Goal: Task Accomplishment & Management: Complete application form

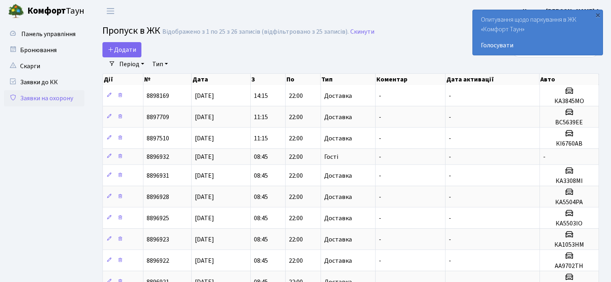
select select "25"
click at [131, 50] on span "Додати" at bounding box center [122, 49] width 29 height 9
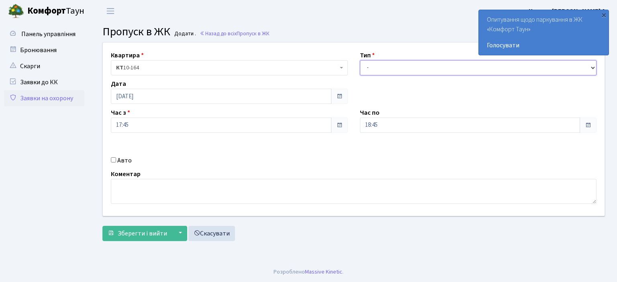
drag, startPoint x: 591, startPoint y: 65, endPoint x: 581, endPoint y: 65, distance: 10.5
click at [591, 65] on select "- Доставка Таксі Гості Сервіс" at bounding box center [478, 67] width 237 height 15
select select "1"
click at [360, 60] on select "- Доставка Таксі Гості Сервіс" at bounding box center [478, 67] width 237 height 15
click at [114, 159] on input "Авто" at bounding box center [113, 159] width 5 height 5
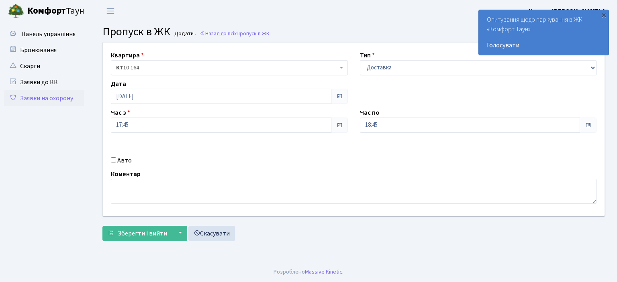
checkbox input "true"
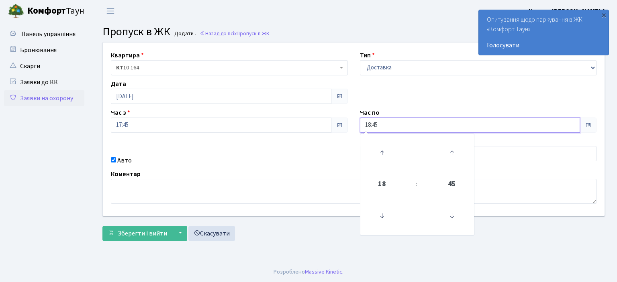
drag, startPoint x: 402, startPoint y: 124, endPoint x: 245, endPoint y: 98, distance: 159.2
click at [245, 98] on div "Квартира <b>КТ</b>&nbsp;&nbsp;&nbsp;&nbsp;10-164 КТ 10-164 Тип - Доставка Таксі…" at bounding box center [354, 130] width 514 height 174
type input "22:00"
drag, startPoint x: 243, startPoint y: 162, endPoint x: 250, endPoint y: 159, distance: 8.4
click at [245, 160] on div "Авто" at bounding box center [229, 161] width 249 height 10
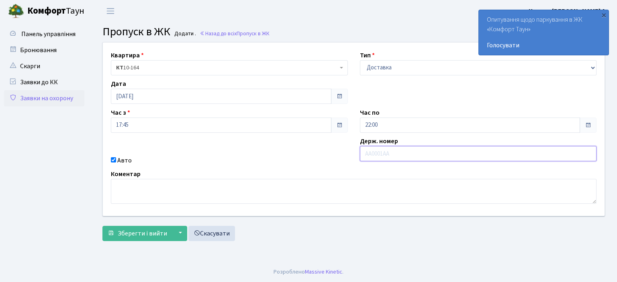
drag, startPoint x: 379, startPoint y: 159, endPoint x: 375, endPoint y: 145, distance: 14.1
click at [378, 157] on input "text" at bounding box center [478, 153] width 237 height 15
type input "AI6470PH"
click at [113, 236] on button "Зберегти і вийти" at bounding box center [137, 233] width 70 height 15
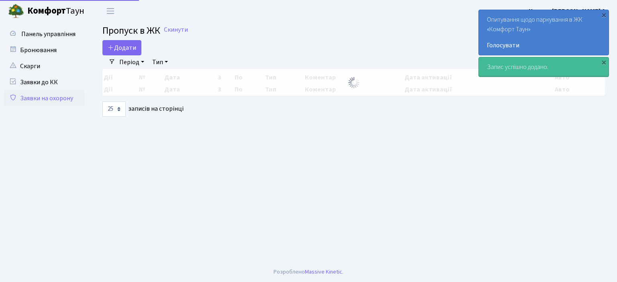
select select "25"
